Goal: Task Accomplishment & Management: Use online tool/utility

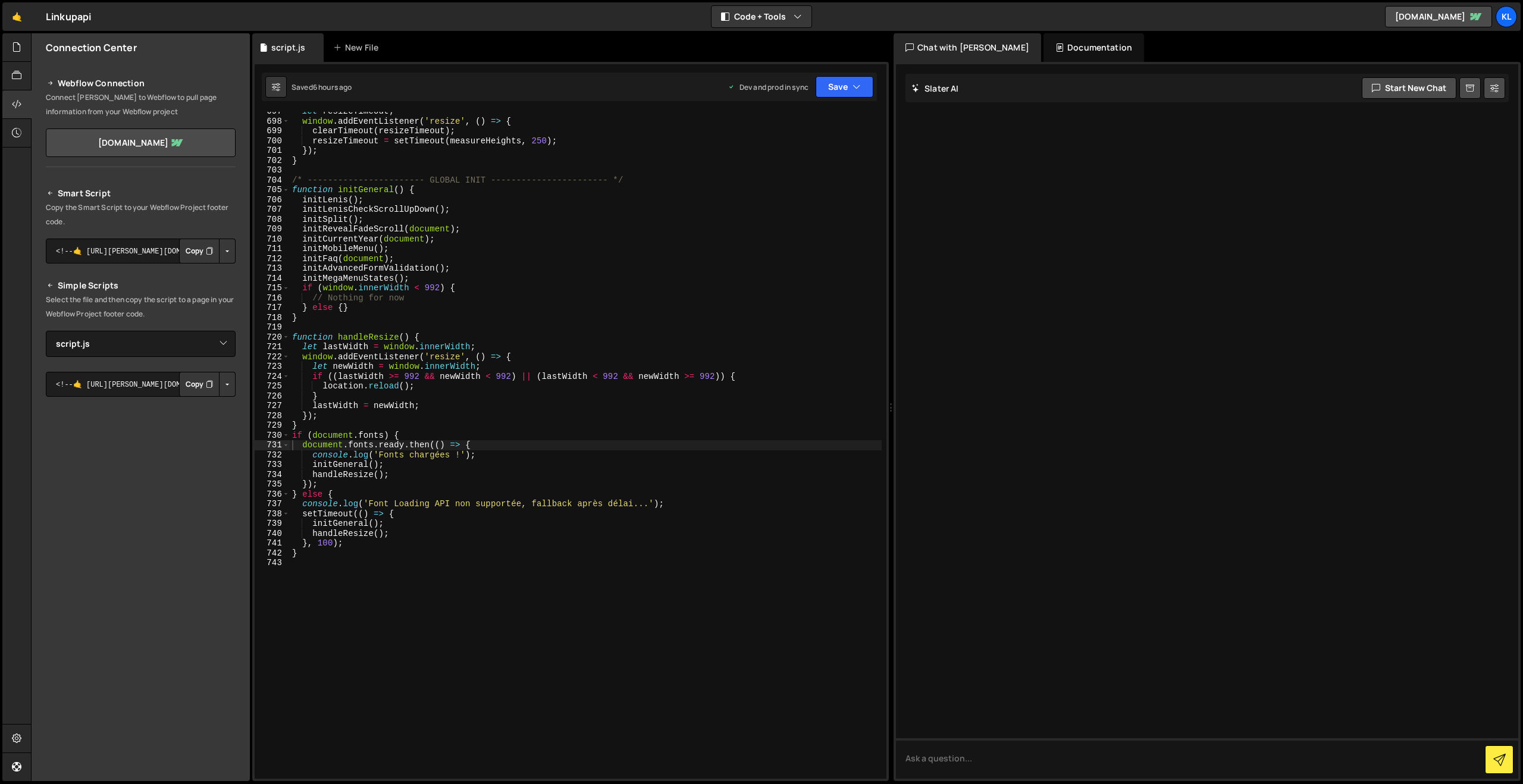
select select "47241"
drag, startPoint x: 11, startPoint y: 22, endPoint x: 112, endPoint y: 40, distance: 102.6
click at [12, 22] on link "🤙" at bounding box center [16, 16] width 29 height 29
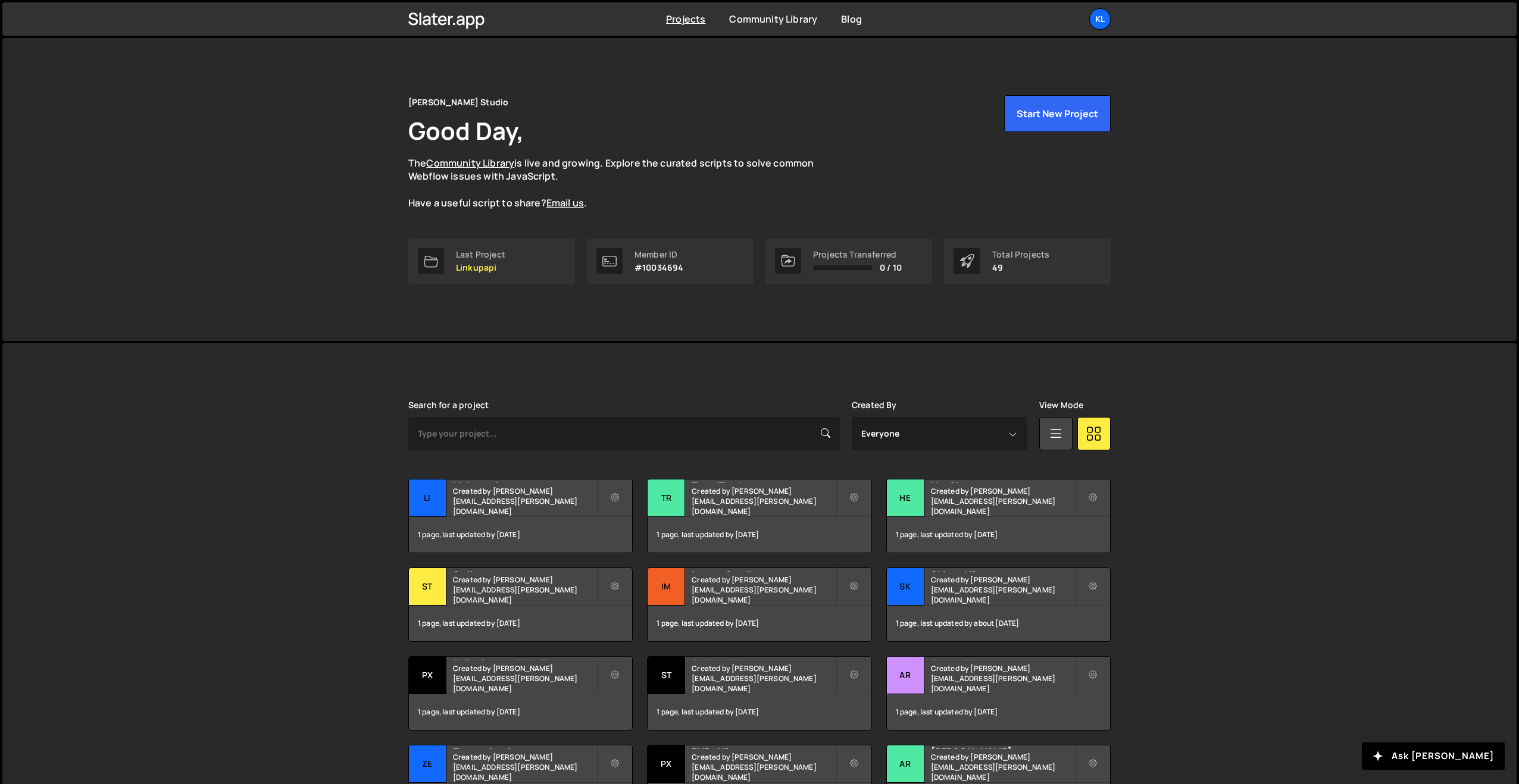
scroll to position [1, 0]
click at [725, 497] on div "TrendTrack Created by [PERSON_NAME][EMAIL_ADDRESS][PERSON_NAME][DOMAIN_NAME]" at bounding box center [759, 497] width 223 height 37
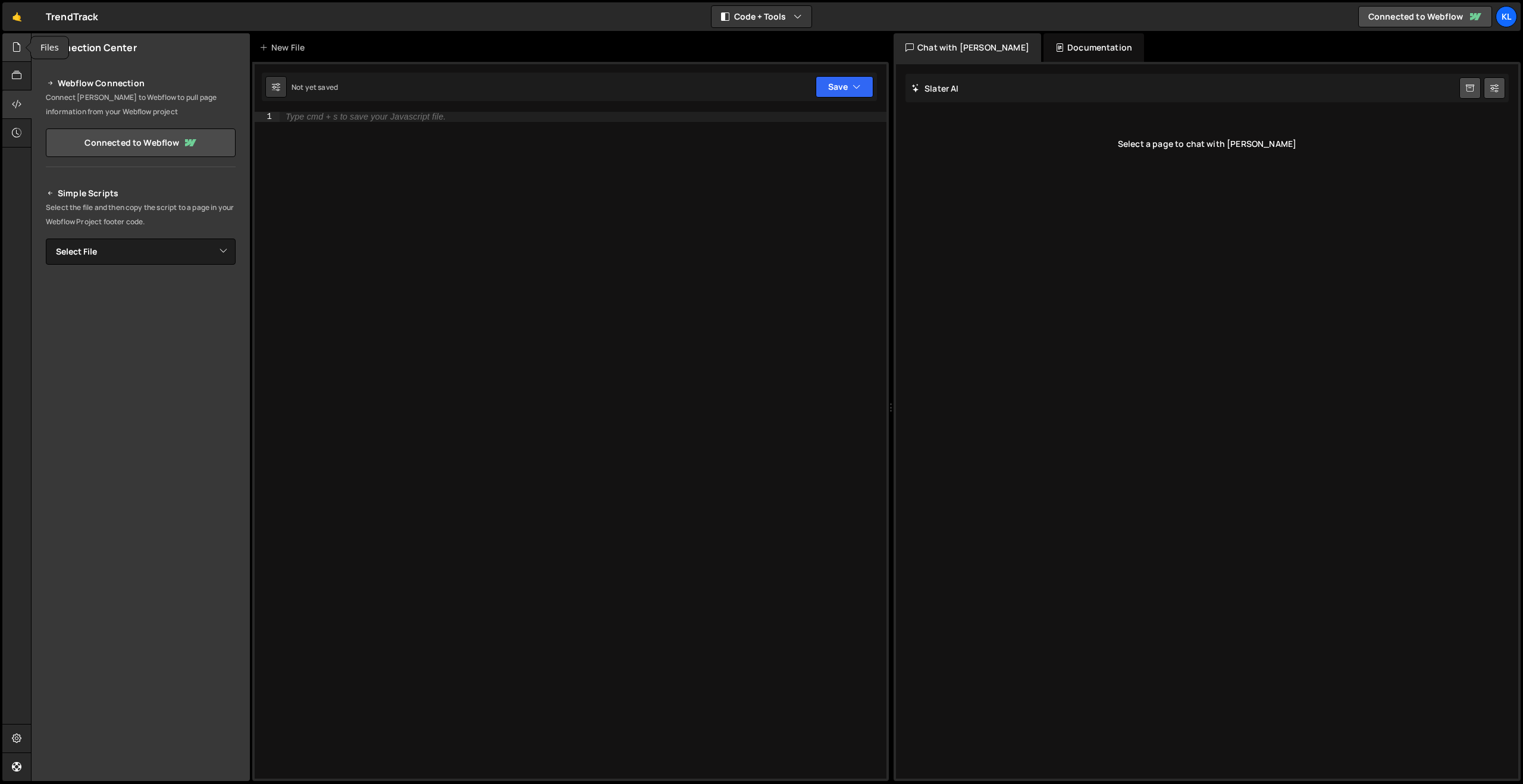
click at [18, 48] on icon at bounding box center [16, 46] width 10 height 13
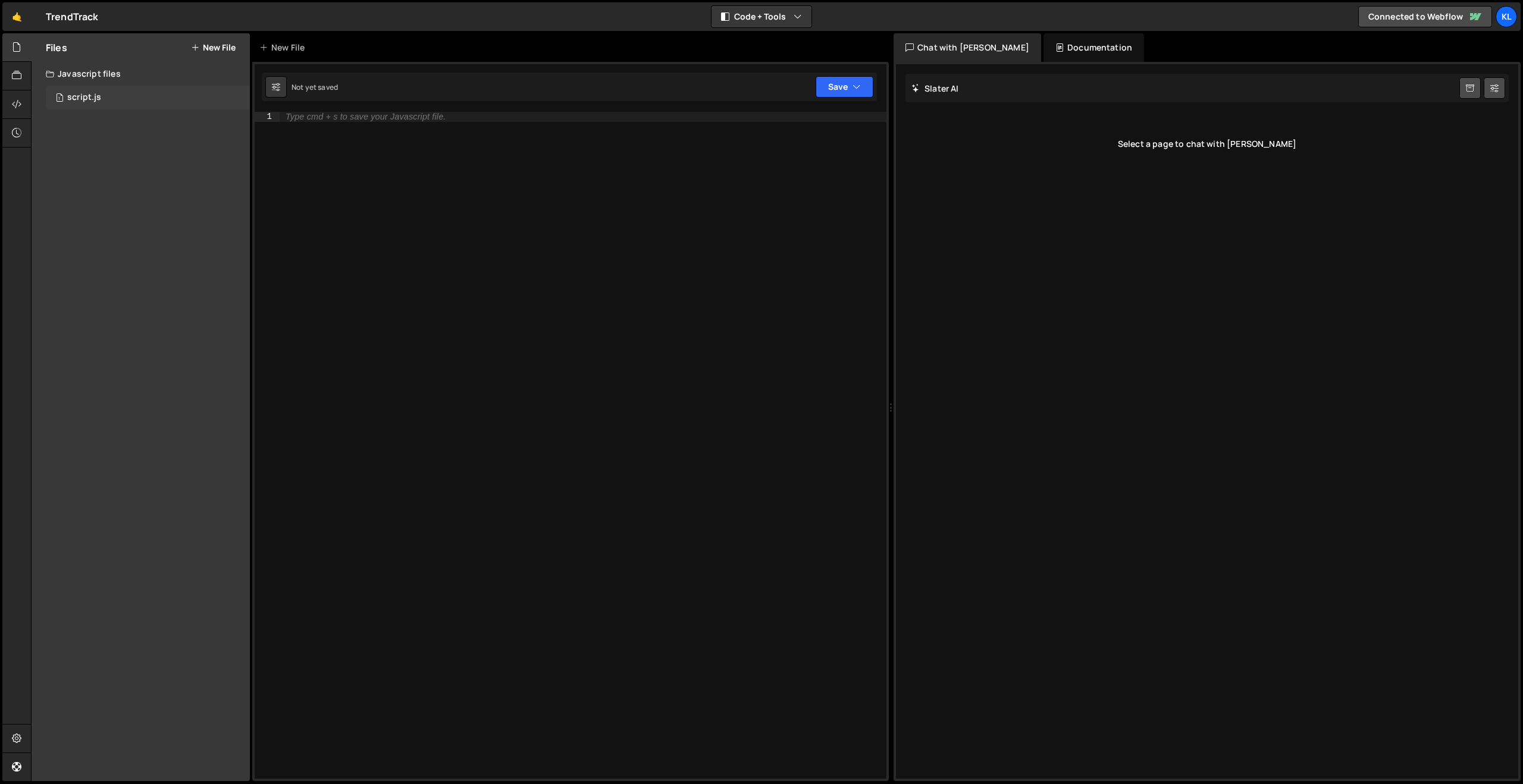
click at [121, 101] on div "1 script.js 0" at bounding box center [148, 97] width 204 height 24
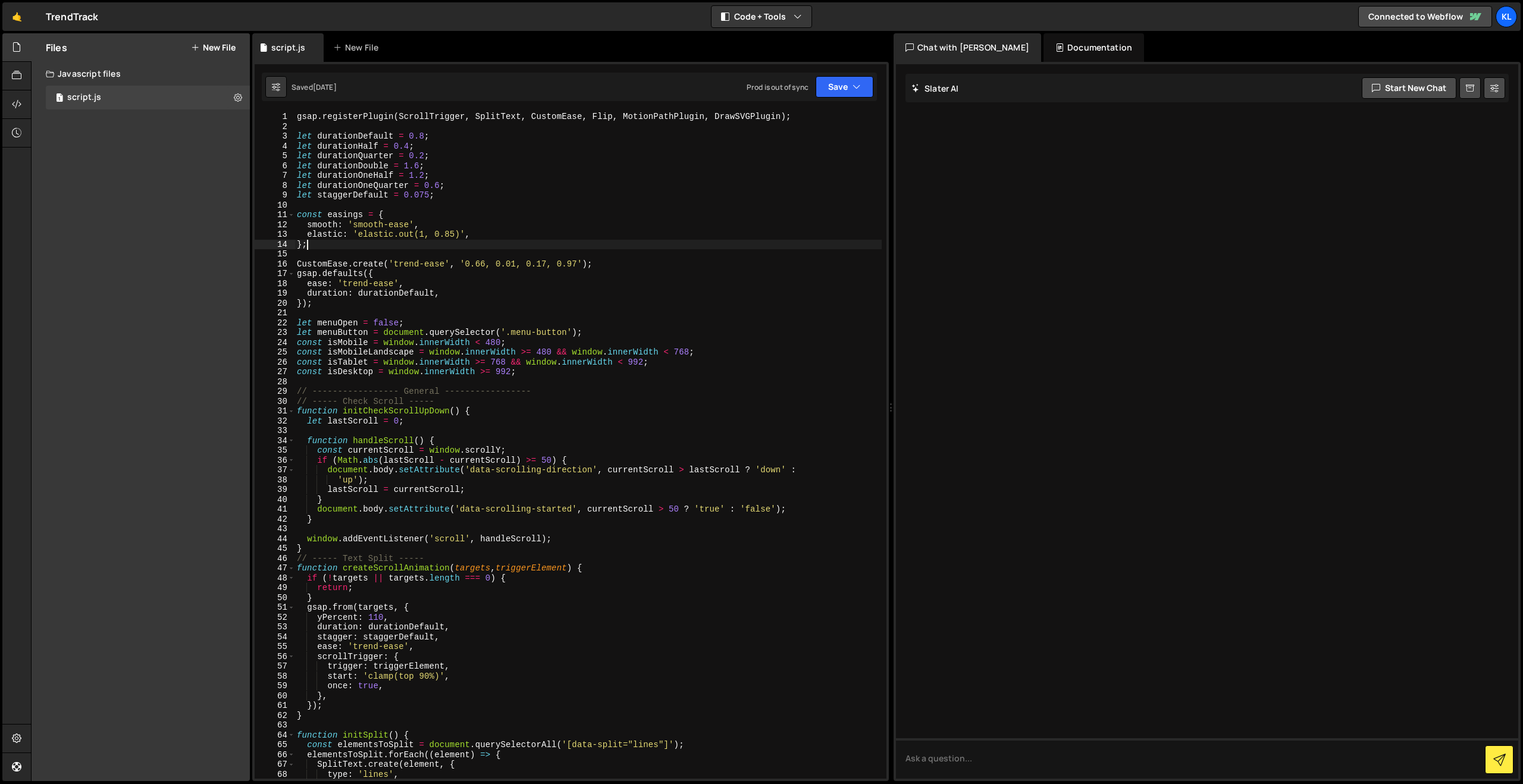
click at [548, 247] on div "gsap . registerPlugin ( ScrollTrigger , SplitText , CustomEase , Flip , MotionP…" at bounding box center [588, 455] width 587 height 686
type textarea "}"
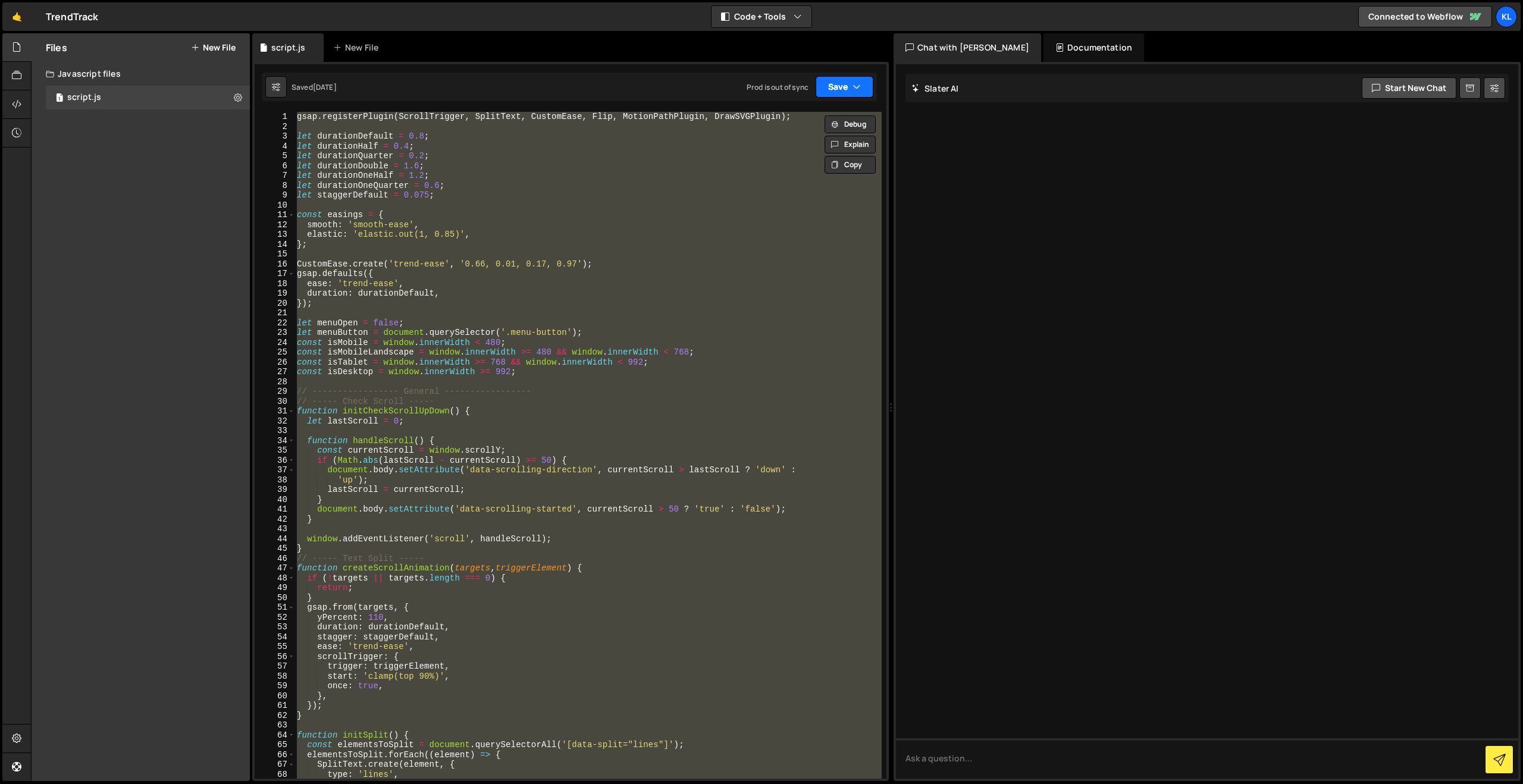
paste textarea
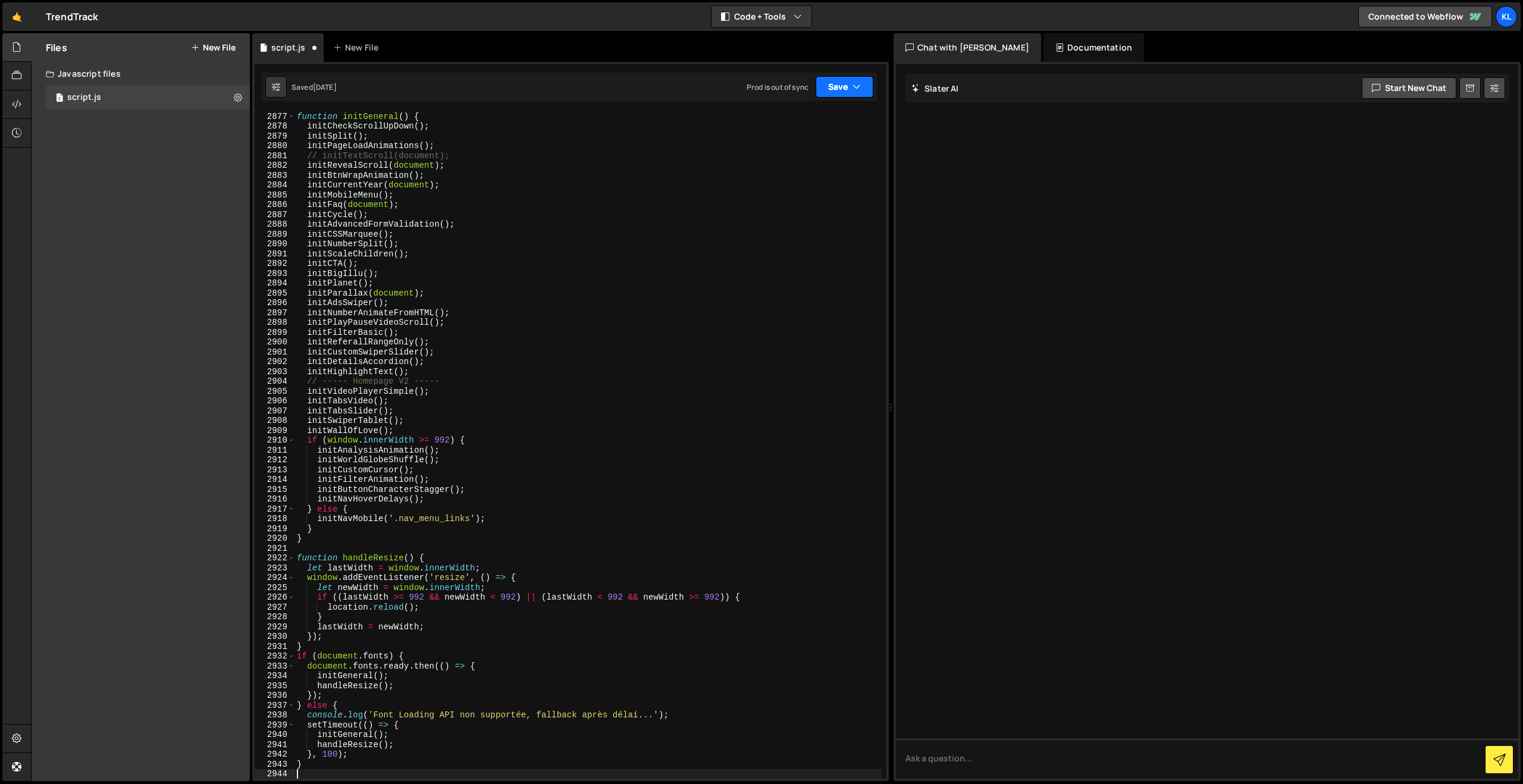
click at [846, 85] on button "Save" at bounding box center [844, 86] width 57 height 21
click at [744, 162] on div "Saved 1 month ago" at bounding box center [804, 167] width 124 height 14
